Goal: Task Accomplishment & Management: Complete application form

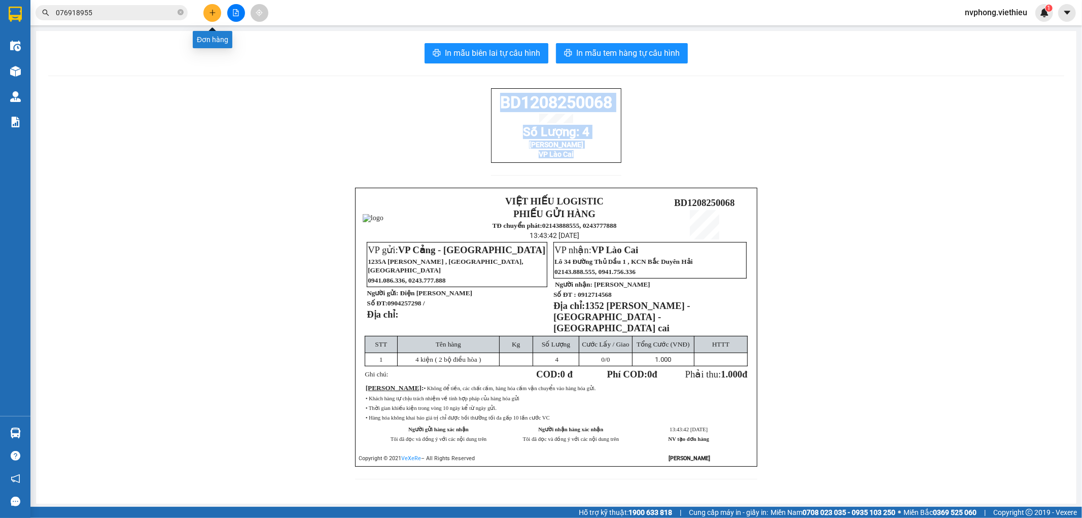
click at [208, 7] on button at bounding box center [212, 13] width 18 height 18
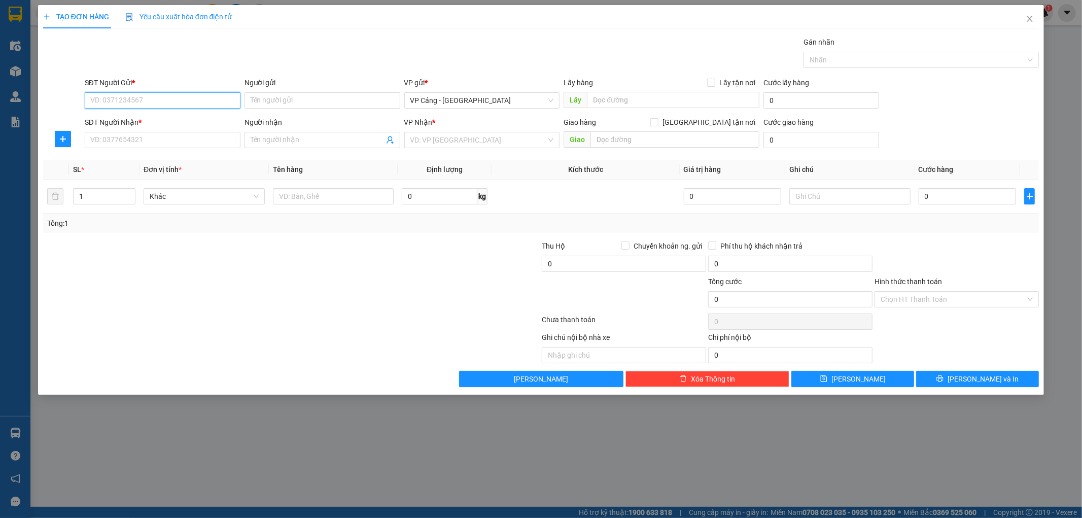
click at [111, 99] on input "SĐT Người Gửi *" at bounding box center [163, 100] width 156 height 16
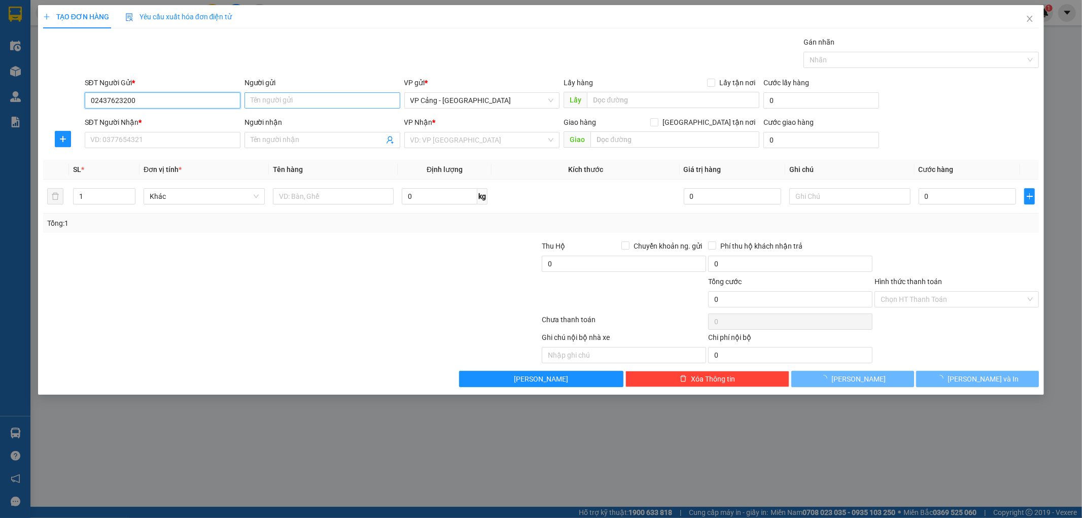
type input "02437623200"
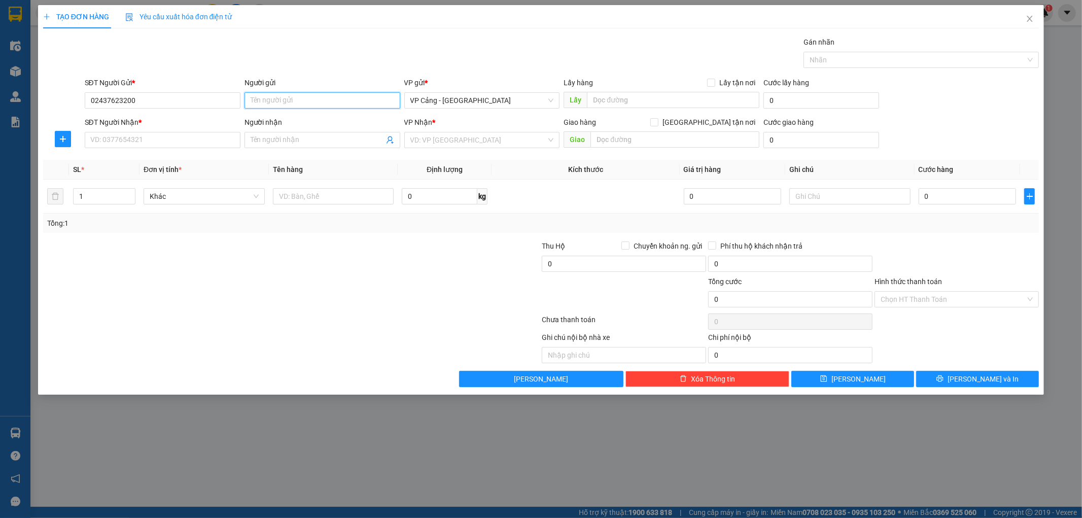
click at [298, 99] on input "Người gửi" at bounding box center [322, 100] width 156 height 16
click at [180, 92] on input "02437623200" at bounding box center [163, 100] width 156 height 16
click at [159, 122] on div "02437623200 - An Toàn" at bounding box center [163, 120] width 144 height 11
type input "An Toàn"
click at [122, 140] on input "SĐT Người Nhận *" at bounding box center [163, 140] width 156 height 16
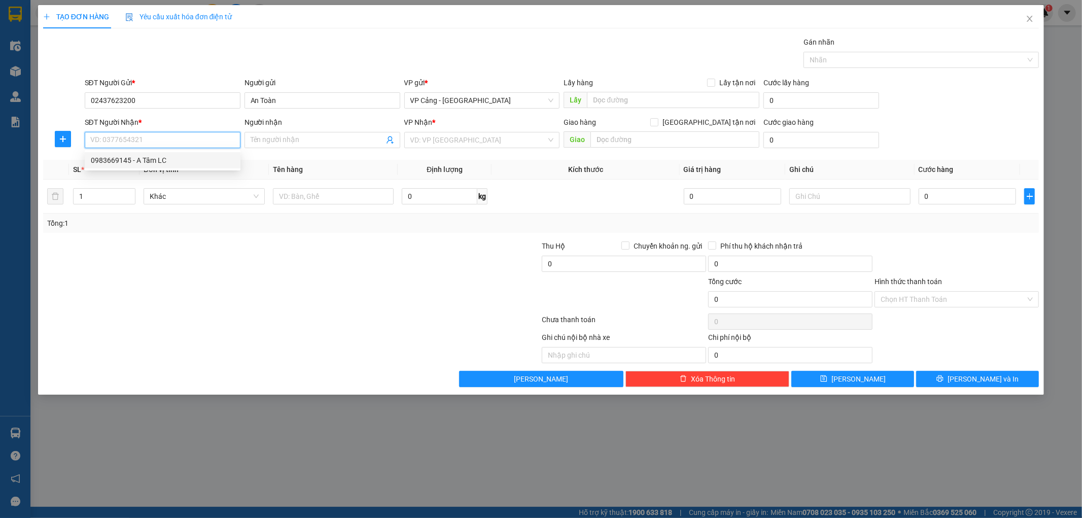
click at [170, 160] on div "0983669145 - A Tâm LC" at bounding box center [163, 160] width 144 height 11
type input "0983669145"
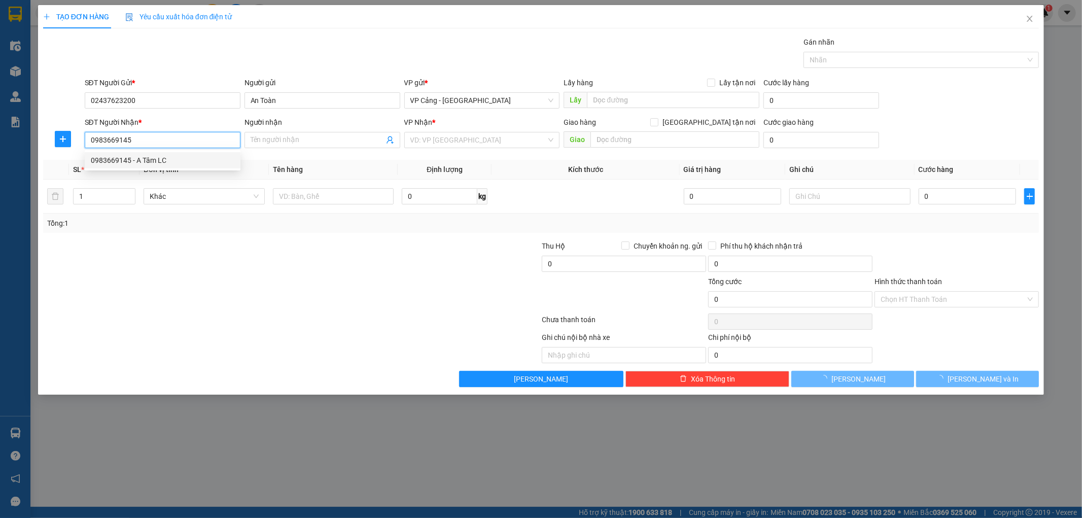
type input "A Tâm LC"
checkbox input "true"
type input "085 Hoàng Liên"
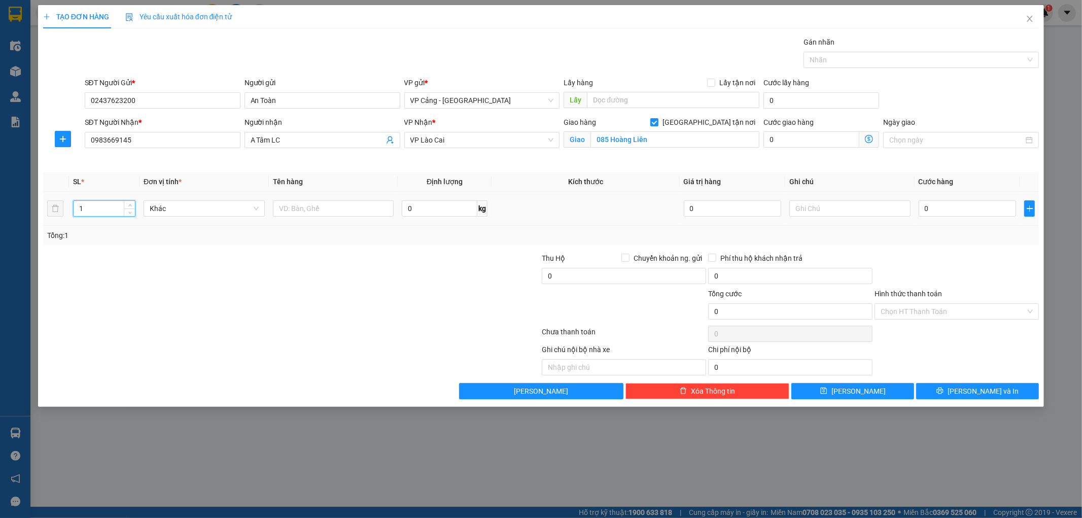
click at [63, 208] on tr "1 Khác 0 kg 0 0" at bounding box center [541, 209] width 996 height 34
type input "2"
click at [291, 203] on input "text" at bounding box center [333, 208] width 121 height 16
type input "2 kiện"
click at [935, 210] on input "0" at bounding box center [967, 208] width 97 height 16
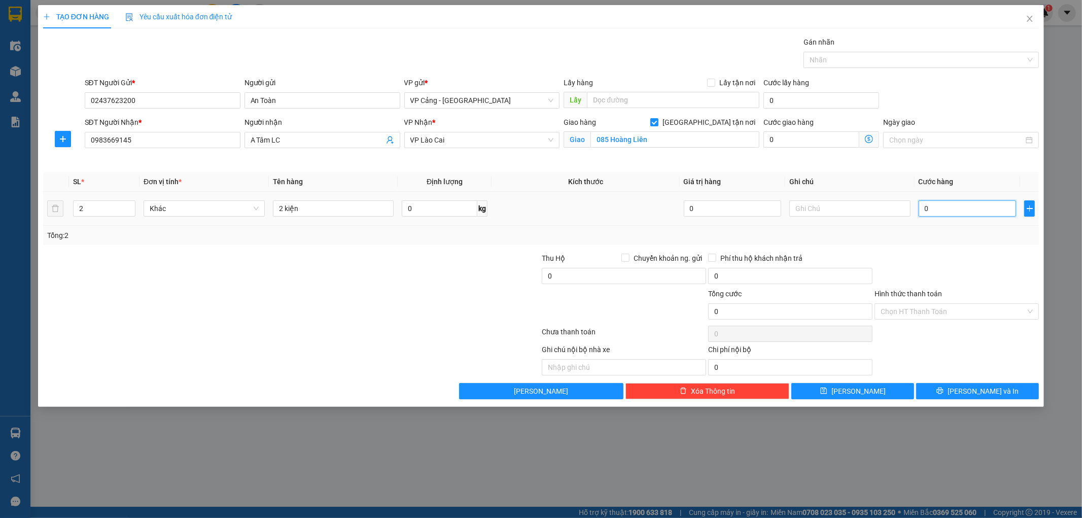
type input "1"
type input "1.000"
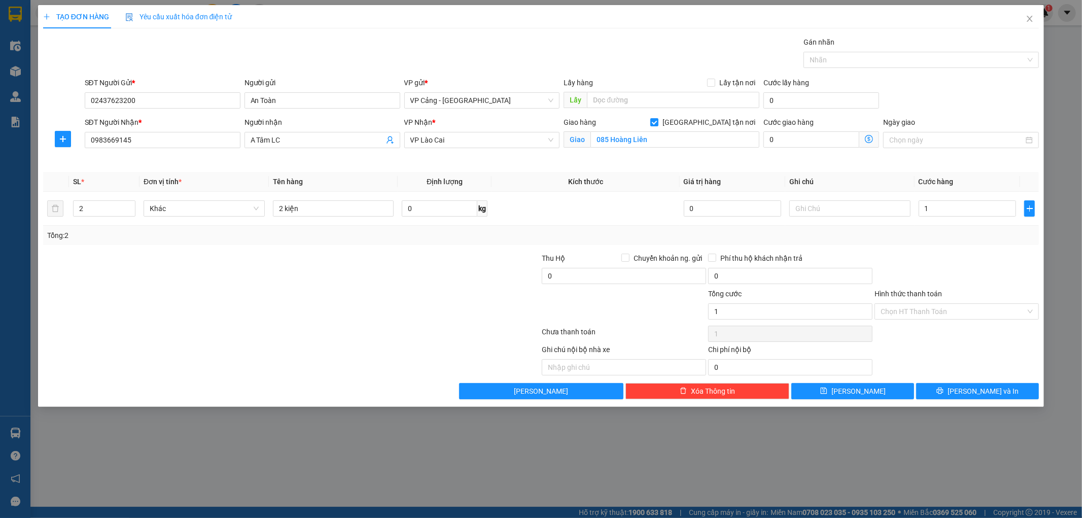
type input "1.000"
click at [948, 243] on div "Tổng: 2" at bounding box center [541, 235] width 996 height 19
drag, startPoint x: 947, startPoint y: 396, endPoint x: 941, endPoint y: 391, distance: 8.6
click at [947, 396] on button "[PERSON_NAME] và In" at bounding box center [977, 391] width 123 height 16
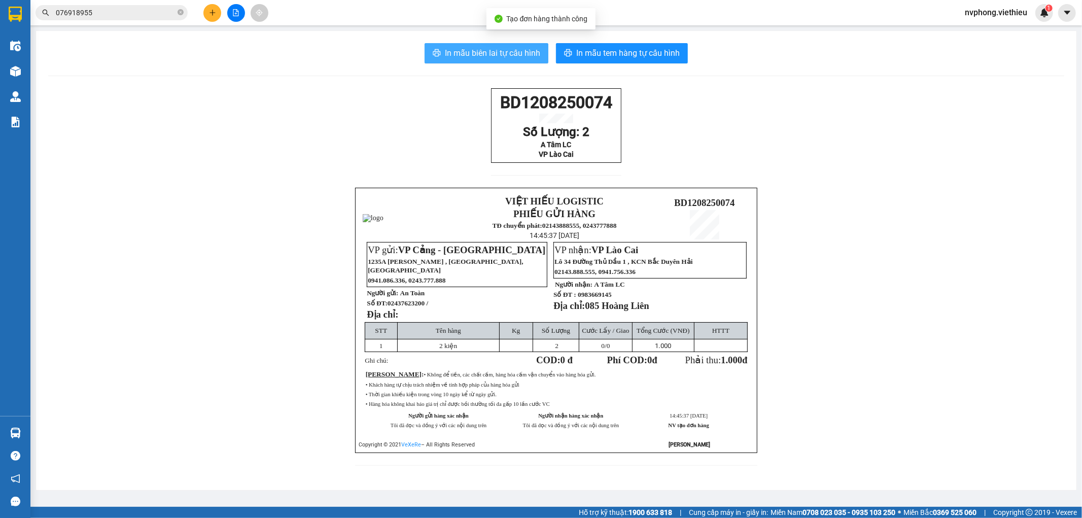
click at [481, 53] on span "In mẫu biên lai tự cấu hình" at bounding box center [492, 53] width 95 height 13
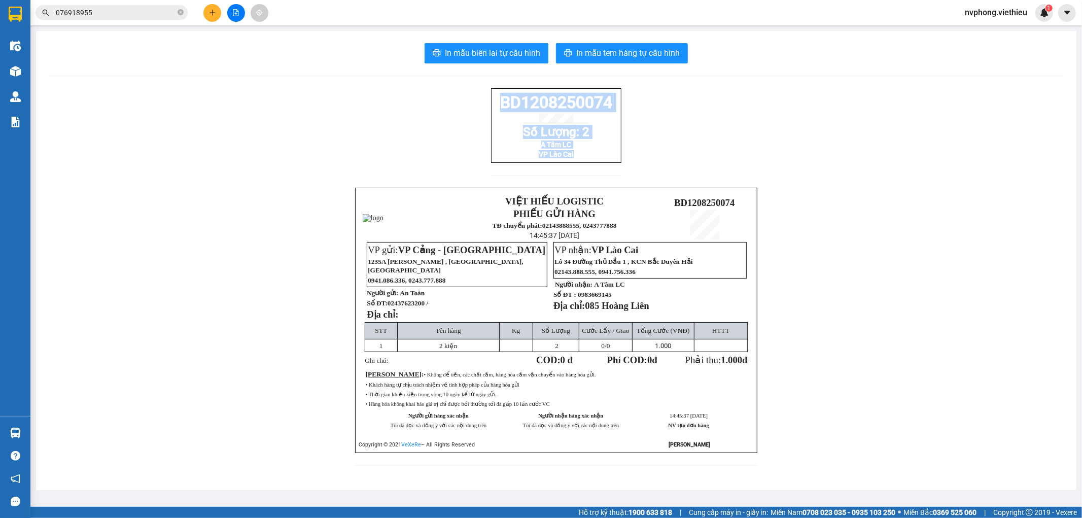
drag, startPoint x: 495, startPoint y: 100, endPoint x: 579, endPoint y: 173, distance: 111.5
click at [579, 173] on div "BD1208250074 Số Lượng: 2 A Tâm LC VP Lào Cai" at bounding box center [556, 137] width 130 height 99
copy div "BD1208250074 Số Lượng: 2 A Tâm LC VP Lào Cai"
click at [180, 374] on div "BD1208250074 Số Lượng: 2 A Tâm LC VP Lào Cai VIỆT HIẾU LOGISTIC PHIẾU GỬI HÀNG …" at bounding box center [556, 283] width 1016 height 390
click at [277, 164] on div "BD1208250074 Số Lượng: 2 A Tâm LC VP Lào Cai VIỆT HIẾU LOGISTIC PHIẾU GỬI HÀNG …" at bounding box center [556, 283] width 1016 height 390
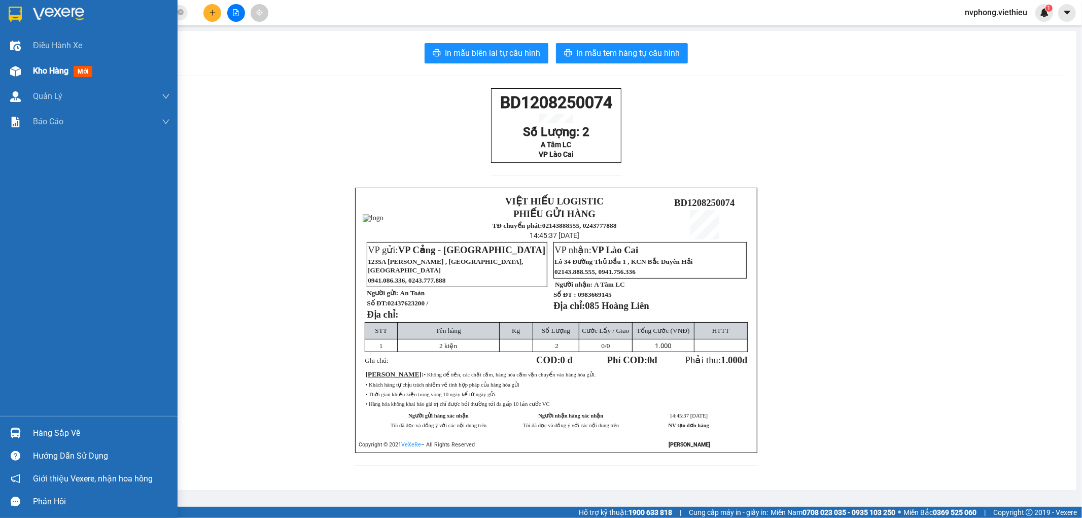
click at [45, 70] on span "Kho hàng" at bounding box center [51, 71] width 36 height 10
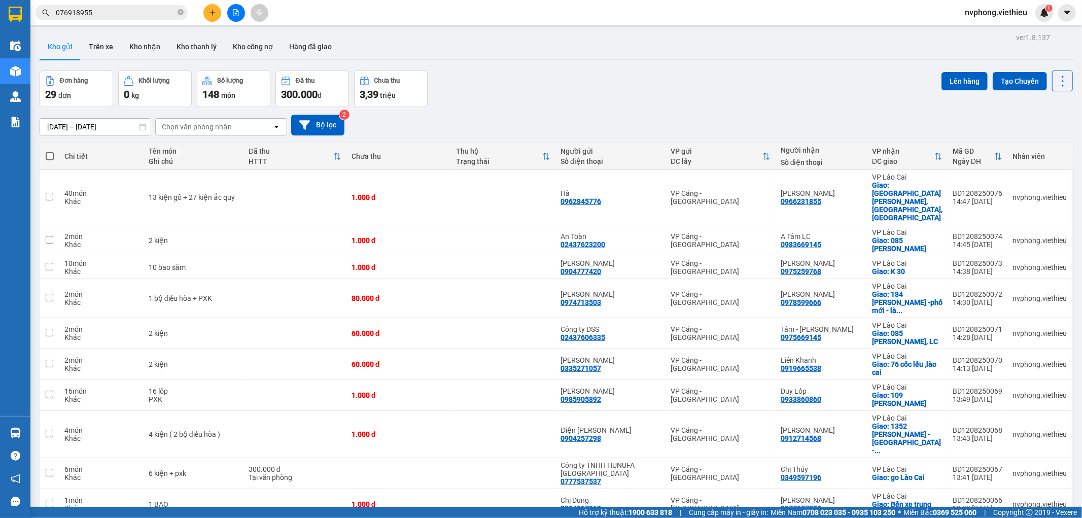
click at [184, 130] on div "Chọn văn phòng nhận" at bounding box center [197, 127] width 70 height 10
click at [185, 148] on span "VP Lào Cai" at bounding box center [182, 149] width 38 height 10
drag, startPoint x: 1044, startPoint y: 489, endPoint x: 1051, endPoint y: 489, distance: 7.6
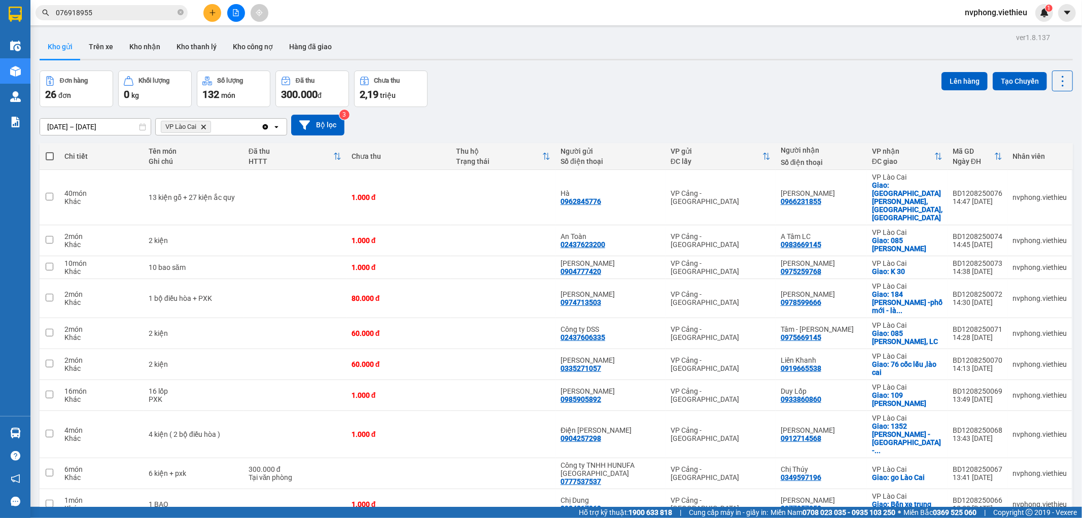
click at [1031, 460] on div "100 / trang" at bounding box center [1029, 466] width 61 height 18
